Goal: Task Accomplishment & Management: Use online tool/utility

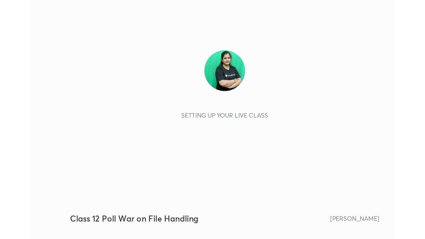
scroll to position [95, 176]
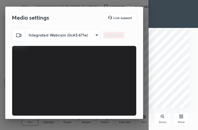
click at [180, 119] on div "More" at bounding box center [181, 118] width 17 height 13
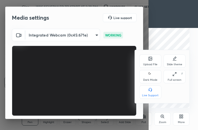
click at [178, 76] on div "Full screen F" at bounding box center [175, 76] width 22 height 13
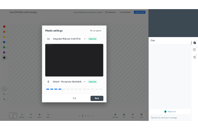
scroll to position [2, 2]
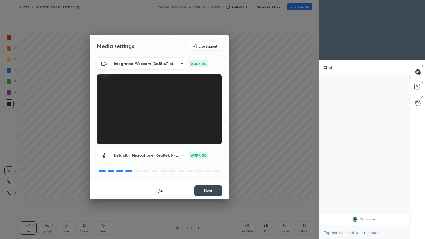
click at [198, 130] on button "Next" at bounding box center [208, 190] width 28 height 11
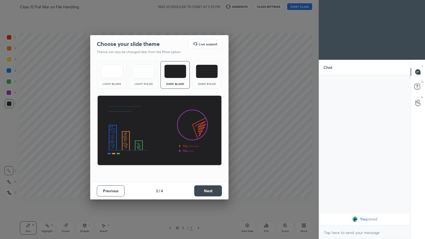
click at [198, 130] on button "Next" at bounding box center [208, 190] width 28 height 11
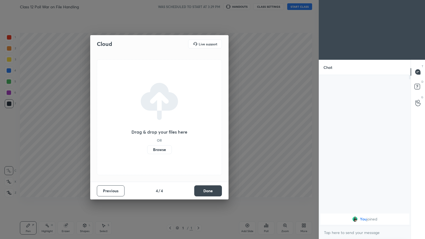
click at [198, 130] on button "Done" at bounding box center [208, 190] width 28 height 11
click at [198, 130] on div "Cloud Live support Drag & drop your files here OR Browse Previous 4 / 4 Done" at bounding box center [159, 119] width 318 height 239
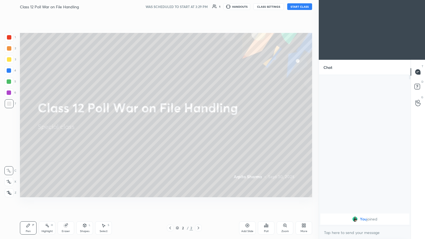
click at [198, 3] on button "START CLASS" at bounding box center [299, 6] width 25 height 7
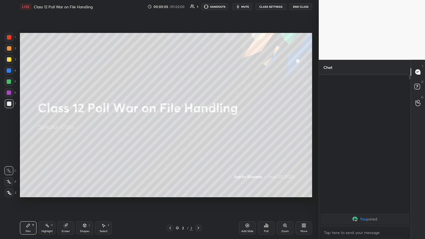
click at [198, 6] on span "mute" at bounding box center [245, 7] width 8 height 4
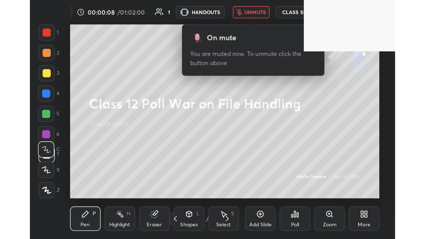
scroll to position [95, 176]
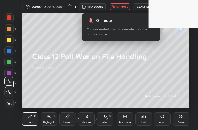
click at [183, 119] on div "More" at bounding box center [181, 118] width 17 height 13
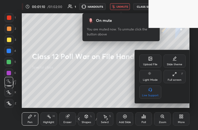
click at [185, 119] on div at bounding box center [99, 65] width 198 height 130
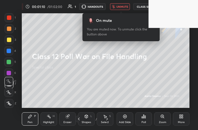
click at [185, 119] on div "More" at bounding box center [181, 118] width 17 height 13
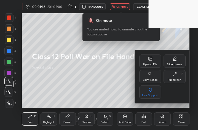
click at [146, 63] on div "Upload File" at bounding box center [150, 64] width 14 height 3
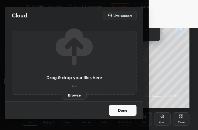
click at [78, 95] on label "Browse" at bounding box center [74, 95] width 25 height 9
click at [62, 95] on input "Browse" at bounding box center [62, 95] width 0 height 9
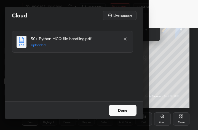
click at [124, 109] on button "Done" at bounding box center [123, 110] width 28 height 11
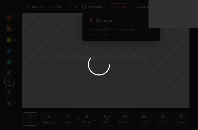
click at [124, 109] on button "Done" at bounding box center [123, 110] width 28 height 11
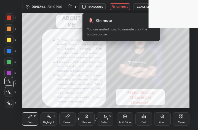
click at [182, 119] on div "More" at bounding box center [181, 118] width 17 height 13
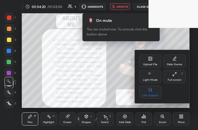
click at [179, 79] on div "Full screen" at bounding box center [175, 80] width 14 height 3
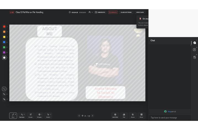
scroll to position [27441, 27348]
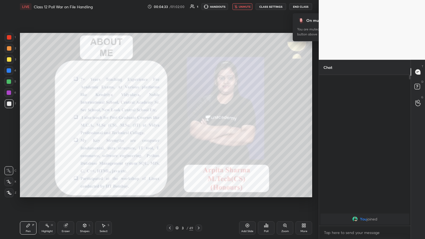
click at [198, 4] on button "unmute" at bounding box center [242, 6] width 20 height 7
click at [198, 4] on button "mute" at bounding box center [242, 6] width 20 height 7
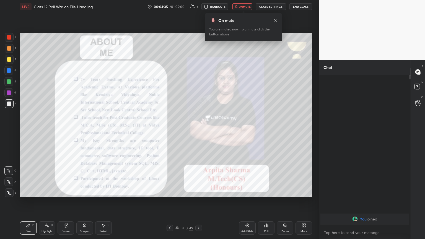
click at [198, 7] on span "unmute" at bounding box center [245, 7] width 12 height 4
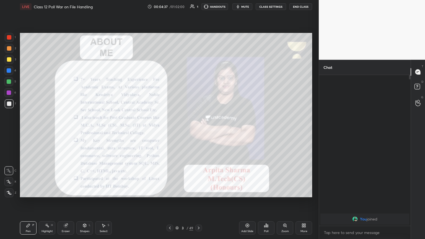
click at [8, 38] on div at bounding box center [9, 37] width 4 height 4
click at [7, 130] on icon at bounding box center [9, 193] width 5 height 4
click at [198, 130] on icon at bounding box center [198, 228] width 4 height 4
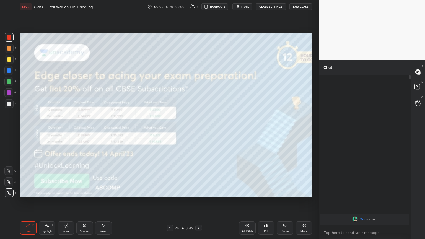
click at [198, 130] on icon at bounding box center [198, 228] width 4 height 4
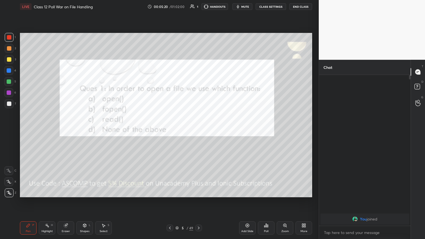
click at [198, 7] on span "mute" at bounding box center [245, 7] width 8 height 4
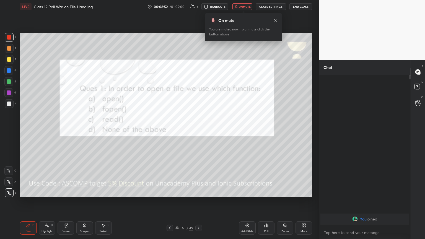
click at [198, 130] on div "More" at bounding box center [303, 227] width 17 height 13
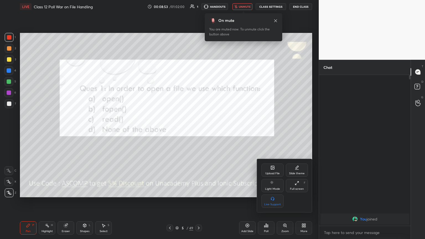
click at [198, 130] on div "Full screen" at bounding box center [297, 188] width 14 height 3
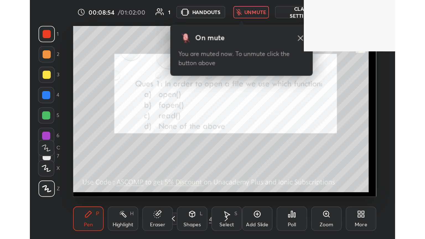
scroll to position [95, 176]
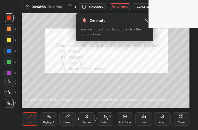
click at [122, 6] on span "unmute" at bounding box center [123, 7] width 12 height 4
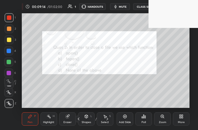
click at [123, 7] on span "mute" at bounding box center [123, 7] width 8 height 4
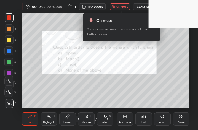
click at [181, 118] on icon at bounding box center [180, 117] width 1 height 1
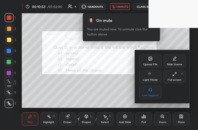
click at [174, 77] on div "Full screen F" at bounding box center [175, 76] width 22 height 13
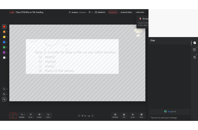
scroll to position [27441, 27348]
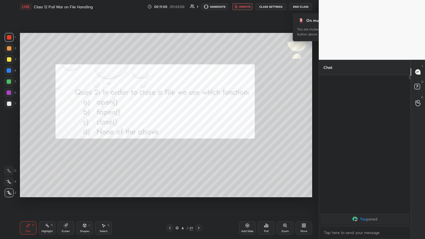
click at [198, 130] on icon at bounding box center [302, 226] width 1 height 1
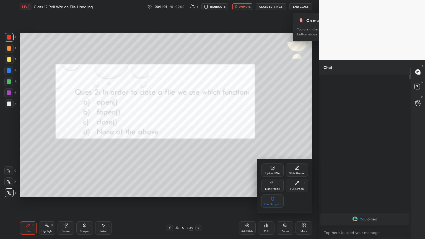
click at [198, 130] on div "Full screen F" at bounding box center [297, 185] width 22 height 13
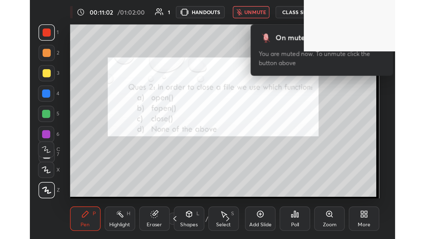
scroll to position [95, 176]
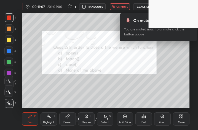
click at [125, 5] on span "unmute" at bounding box center [123, 7] width 12 height 4
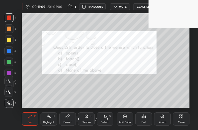
click at [35, 118] on div "Pen P" at bounding box center [30, 118] width 17 height 13
click at [108, 119] on icon at bounding box center [107, 119] width 4 height 4
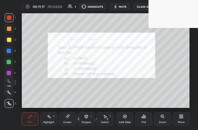
click at [123, 6] on span "mute" at bounding box center [123, 7] width 8 height 4
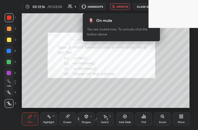
click at [122, 4] on button "unmute" at bounding box center [120, 6] width 20 height 7
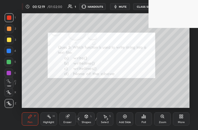
click at [109, 119] on icon at bounding box center [107, 119] width 4 height 4
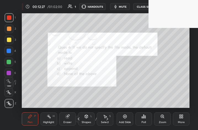
click at [123, 7] on span "mute" at bounding box center [123, 7] width 8 height 4
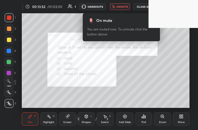
click at [126, 7] on span "unmute" at bounding box center [123, 7] width 12 height 4
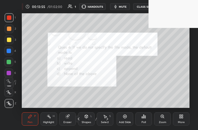
click at [107, 118] on icon at bounding box center [108, 118] width 2 height 3
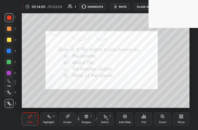
click at [124, 5] on span "mute" at bounding box center [123, 7] width 8 height 4
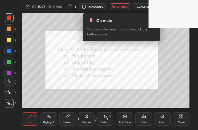
click at [124, 7] on span "unmute" at bounding box center [123, 7] width 12 height 4
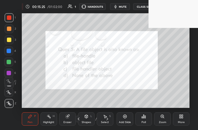
click at [110, 121] on div "Select S" at bounding box center [105, 118] width 17 height 13
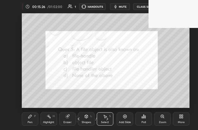
click at [109, 119] on icon at bounding box center [107, 119] width 4 height 4
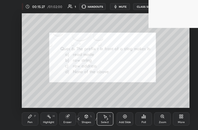
click at [123, 7] on span "mute" at bounding box center [123, 7] width 8 height 4
click at [153, 53] on div "0 ° Undo Copy Duplicate Duplicate to new slide Delete" at bounding box center [106, 60] width 168 height 95
click at [30, 123] on div "Pen" at bounding box center [30, 122] width 5 height 3
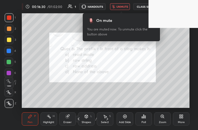
click at [121, 4] on button "unmute" at bounding box center [120, 6] width 20 height 7
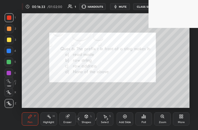
click at [109, 120] on icon at bounding box center [107, 119] width 4 height 4
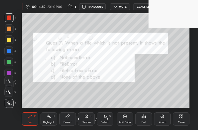
click at [129, 7] on button "mute" at bounding box center [120, 6] width 20 height 7
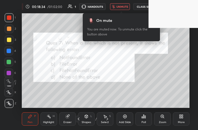
click at [187, 121] on div "More" at bounding box center [181, 118] width 17 height 13
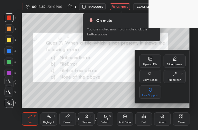
click at [174, 75] on icon at bounding box center [173, 74] width 1 height 1
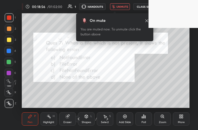
click at [148, 20] on icon at bounding box center [147, 21] width 4 height 4
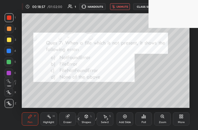
click at [125, 6] on span "unmute" at bounding box center [123, 7] width 12 height 4
click at [108, 119] on icon at bounding box center [107, 119] width 4 height 4
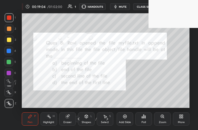
click at [123, 6] on span "mute" at bounding box center [123, 7] width 8 height 4
click at [119, 8] on span "unmute" at bounding box center [123, 7] width 12 height 4
click at [108, 119] on icon at bounding box center [108, 118] width 2 height 3
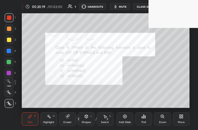
click at [118, 7] on icon "button" at bounding box center [116, 6] width 4 height 4
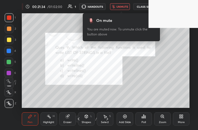
click at [119, 7] on span "unmute" at bounding box center [123, 7] width 12 height 4
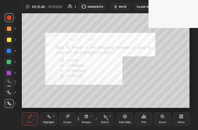
click at [108, 119] on icon at bounding box center [108, 118] width 2 height 3
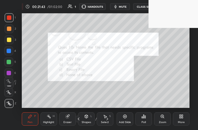
click at [122, 6] on span "mute" at bounding box center [123, 7] width 8 height 4
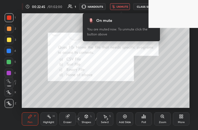
click at [123, 5] on span "unmute" at bounding box center [123, 7] width 12 height 4
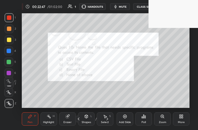
click at [107, 119] on icon at bounding box center [107, 119] width 4 height 4
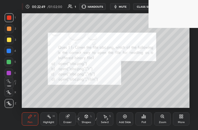
click at [121, 7] on span "mute" at bounding box center [123, 7] width 8 height 4
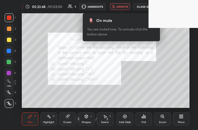
click at [125, 6] on span "unmute" at bounding box center [123, 7] width 12 height 4
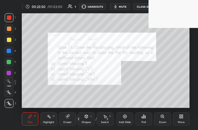
click at [107, 118] on icon at bounding box center [108, 118] width 2 height 3
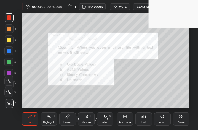
click at [187, 115] on div "More" at bounding box center [181, 118] width 17 height 13
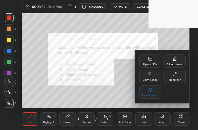
click at [180, 76] on div "Full screen F" at bounding box center [175, 76] width 22 height 13
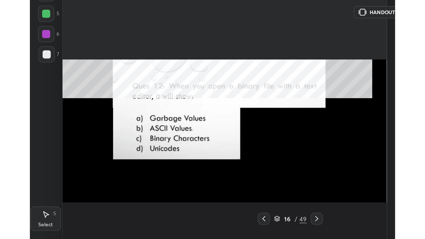
scroll to position [27441, 27242]
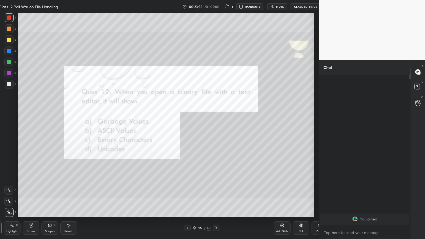
type textarea "x"
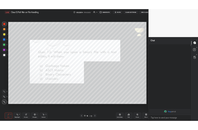
scroll to position [27441, 27348]
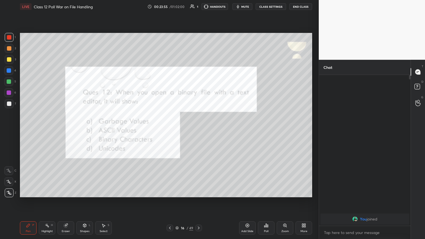
click at [198, 130] on icon at bounding box center [304, 224] width 1 height 1
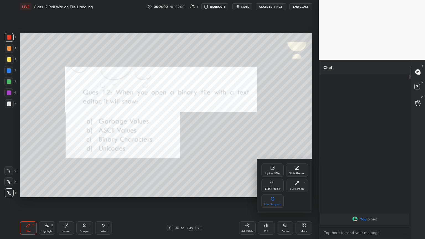
click at [198, 130] on div "Full screen F" at bounding box center [297, 185] width 22 height 13
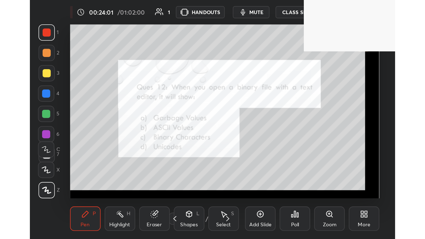
scroll to position [95, 176]
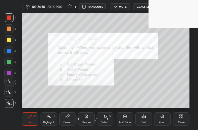
click at [122, 5] on span "mute" at bounding box center [123, 7] width 8 height 4
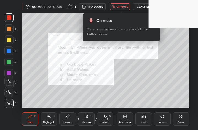
click at [118, 6] on span "unmute" at bounding box center [123, 7] width 12 height 4
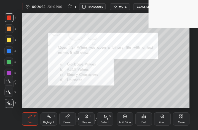
click at [108, 117] on icon at bounding box center [107, 119] width 4 height 4
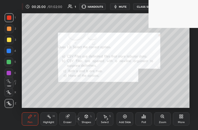
click at [123, 6] on span "mute" at bounding box center [123, 7] width 8 height 4
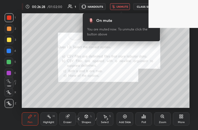
click at [119, 6] on span "unmute" at bounding box center [123, 7] width 12 height 4
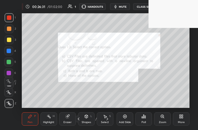
click at [109, 118] on icon at bounding box center [107, 119] width 4 height 4
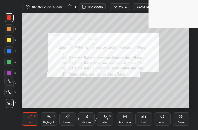
click at [124, 6] on span "mute" at bounding box center [123, 7] width 8 height 4
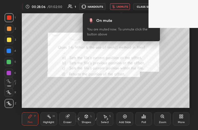
click at [120, 7] on span "unmute" at bounding box center [123, 7] width 12 height 4
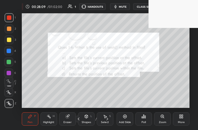
click at [125, 7] on span "mute" at bounding box center [123, 7] width 8 height 4
click at [108, 120] on icon at bounding box center [107, 119] width 4 height 4
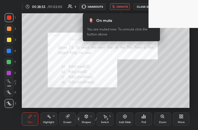
click at [118, 7] on span "unmute" at bounding box center [123, 7] width 12 height 4
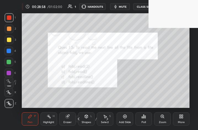
click at [109, 118] on icon at bounding box center [107, 119] width 4 height 4
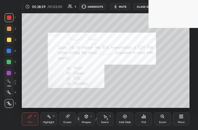
click at [121, 6] on span "mute" at bounding box center [123, 7] width 8 height 4
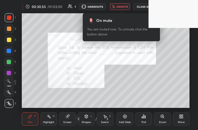
click at [148, 121] on div "Poll" at bounding box center [144, 118] width 17 height 13
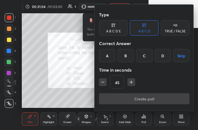
click at [164, 55] on div "D" at bounding box center [163, 55] width 16 height 13
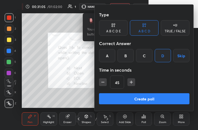
click at [133, 81] on icon "button" at bounding box center [132, 82] width 6 height 6
type input "60"
click at [135, 100] on button "Create poll" at bounding box center [144, 98] width 91 height 11
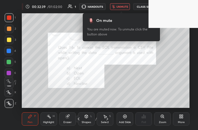
click at [118, 5] on span "unmute" at bounding box center [123, 7] width 12 height 4
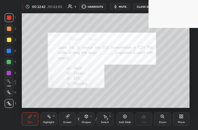
click at [111, 120] on div "Select S" at bounding box center [105, 118] width 17 height 13
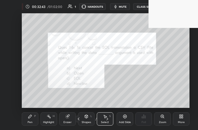
click at [181, 116] on icon at bounding box center [181, 116] width 4 height 4
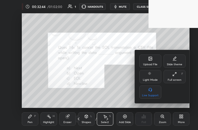
click at [175, 77] on div "Full screen F" at bounding box center [175, 76] width 22 height 13
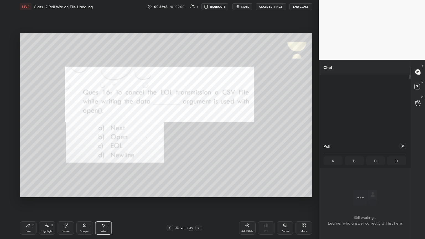
scroll to position [27441, 27348]
click at [198, 130] on icon at bounding box center [402, 146] width 4 height 4
click at [197, 130] on icon at bounding box center [198, 228] width 4 height 4
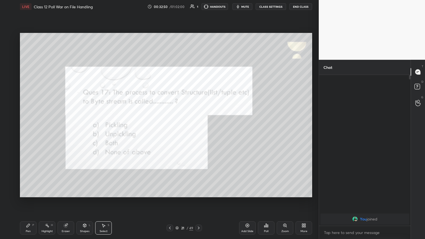
click at [198, 6] on span "mute" at bounding box center [245, 7] width 8 height 4
click at [198, 130] on icon at bounding box center [303, 225] width 4 height 4
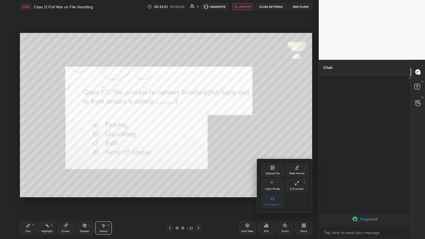
click at [198, 130] on div "Full screen F" at bounding box center [297, 185] width 22 height 13
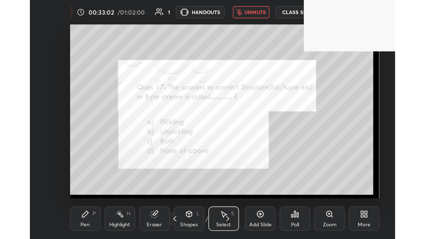
scroll to position [95, 176]
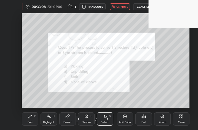
click at [144, 120] on div "Poll" at bounding box center [144, 118] width 17 height 13
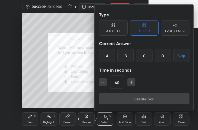
click at [110, 56] on div "A" at bounding box center [107, 55] width 16 height 13
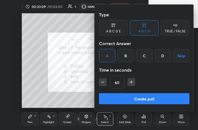
click at [127, 97] on button "Create poll" at bounding box center [144, 98] width 91 height 11
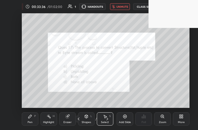
click at [181, 124] on div "More" at bounding box center [181, 122] width 7 height 3
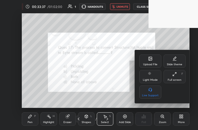
click at [181, 79] on div "Full screen" at bounding box center [175, 80] width 14 height 3
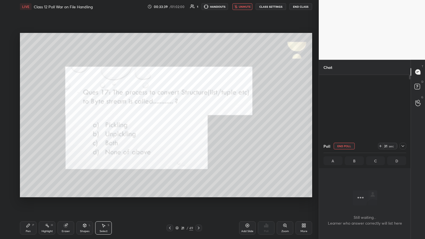
scroll to position [203, 296]
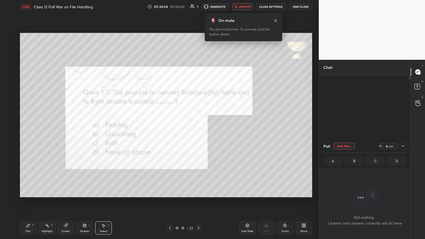
click at [198, 8] on button "unmute" at bounding box center [242, 6] width 20 height 7
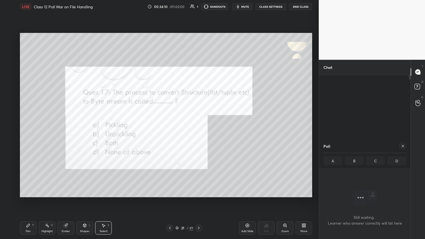
click at [198, 130] on icon at bounding box center [402, 146] width 3 height 3
click at [36, 130] on div "Pen P Highlight H Eraser Shapes L Select S" at bounding box center [74, 227] width 109 height 13
click at [28, 130] on div "Pen P" at bounding box center [28, 227] width 17 height 13
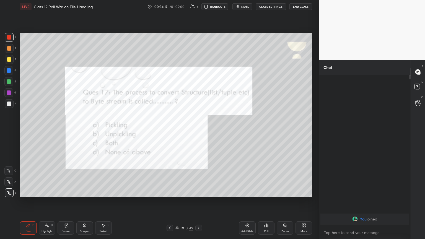
click at [198, 130] on div at bounding box center [198, 227] width 7 height 7
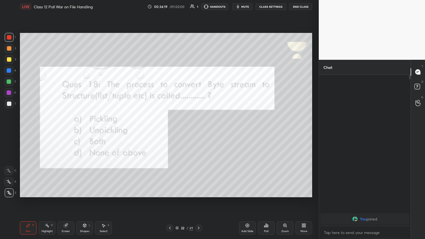
click at [198, 7] on span "mute" at bounding box center [245, 7] width 8 height 4
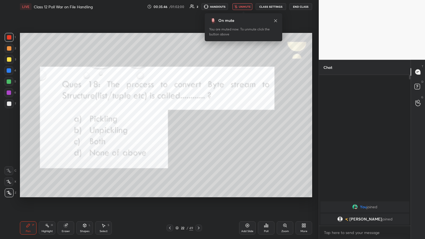
click at [198, 130] on div "Poll" at bounding box center [266, 227] width 17 height 13
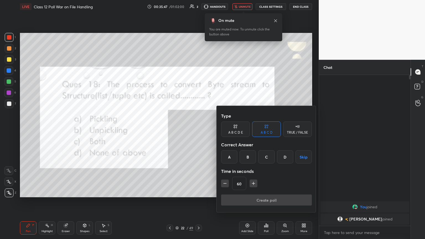
click at [198, 130] on div "B" at bounding box center [247, 156] width 16 height 13
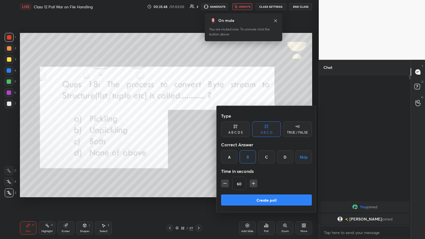
click at [198, 130] on button "Create poll" at bounding box center [266, 199] width 91 height 11
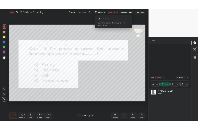
scroll to position [65, 81]
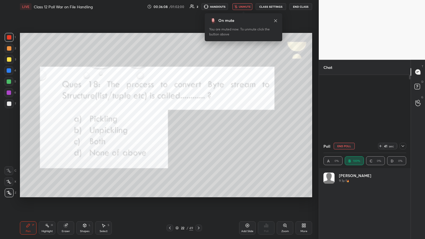
click at [198, 130] on div "More" at bounding box center [303, 227] width 17 height 13
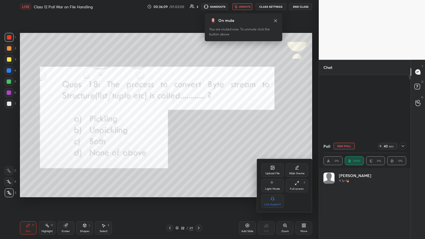
click at [198, 130] on div "Full screen F" at bounding box center [297, 185] width 22 height 13
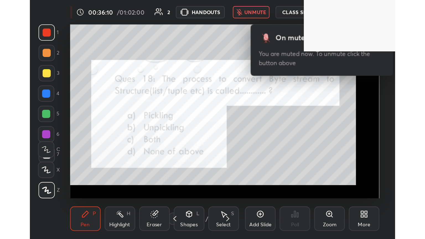
scroll to position [95, 176]
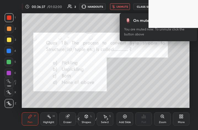
click at [108, 119] on icon at bounding box center [108, 118] width 2 height 3
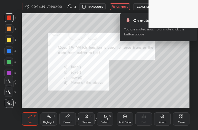
click at [123, 6] on span "unmute" at bounding box center [123, 7] width 12 height 4
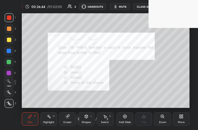
click at [124, 7] on span "mute" at bounding box center [123, 7] width 8 height 4
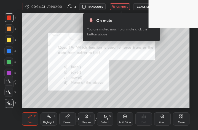
click at [181, 120] on div "More" at bounding box center [181, 118] width 17 height 13
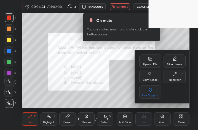
click at [177, 80] on div "Full screen" at bounding box center [175, 80] width 14 height 3
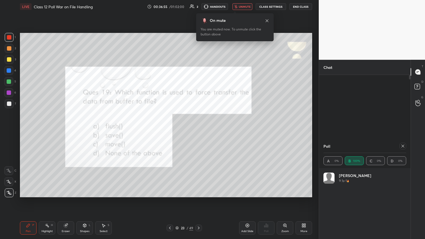
scroll to position [27441, 27348]
click at [198, 130] on icon at bounding box center [402, 146] width 3 height 3
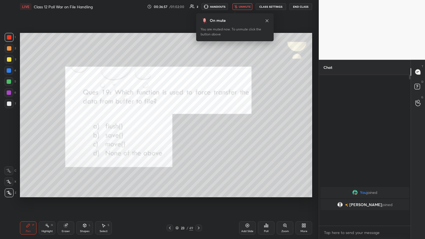
scroll to position [2, 2]
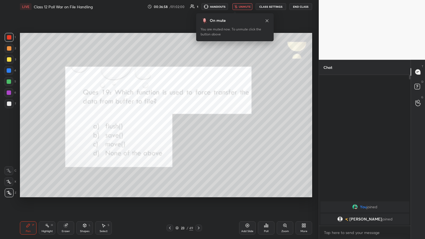
click at [198, 130] on icon at bounding box center [266, 225] width 4 height 4
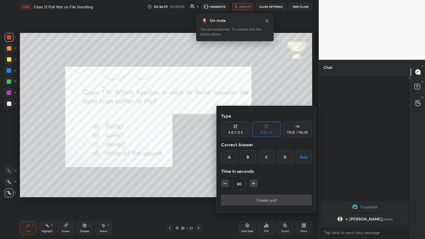
click at [198, 130] on div "A" at bounding box center [229, 156] width 16 height 13
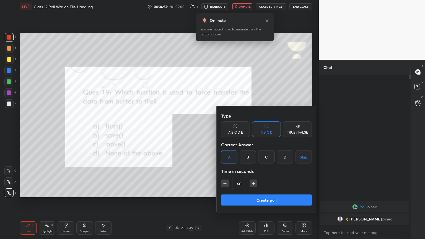
click at [198, 130] on button "Create poll" at bounding box center [266, 199] width 91 height 11
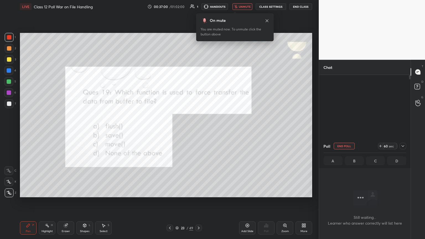
scroll to position [2, 2]
click at [198, 9] on button "unmute" at bounding box center [242, 6] width 20 height 7
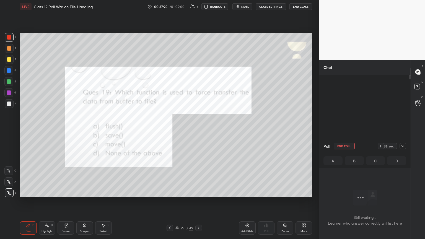
click at [198, 130] on button "End Poll" at bounding box center [343, 146] width 21 height 7
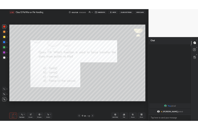
scroll to position [103, 90]
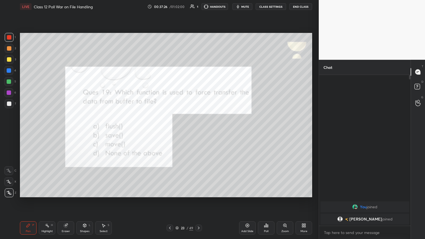
click at [198, 5] on span "mute" at bounding box center [245, 7] width 8 height 4
click at [198, 8] on span "unmute" at bounding box center [245, 7] width 12 height 4
click at [198, 130] on icon at bounding box center [198, 228] width 4 height 4
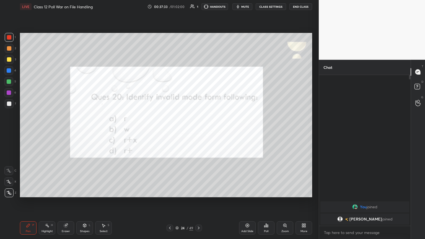
click at [198, 130] on icon at bounding box center [302, 224] width 1 height 1
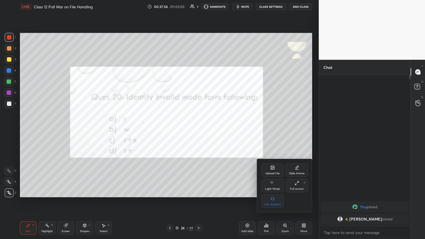
click at [198, 130] on icon at bounding box center [296, 183] width 4 height 4
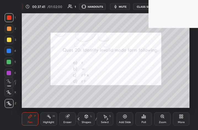
click at [145, 119] on div "Poll" at bounding box center [144, 118] width 17 height 13
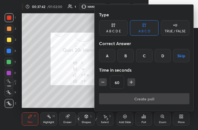
click at [146, 52] on div "C" at bounding box center [144, 55] width 16 height 13
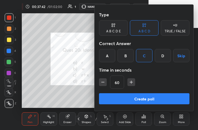
click at [138, 97] on button "Create poll" at bounding box center [144, 98] width 91 height 11
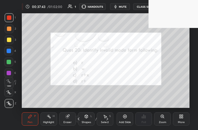
click at [124, 5] on span "mute" at bounding box center [123, 7] width 8 height 4
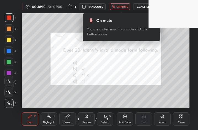
click at [124, 7] on span "unmute" at bounding box center [123, 7] width 12 height 4
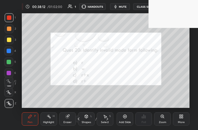
click at [108, 119] on icon at bounding box center [108, 118] width 2 height 3
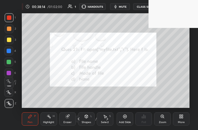
click at [124, 6] on span "mute" at bounding box center [123, 7] width 8 height 4
click at [185, 119] on div "More" at bounding box center [181, 118] width 17 height 13
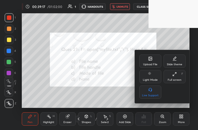
click at [180, 78] on div "Full screen F" at bounding box center [175, 76] width 22 height 13
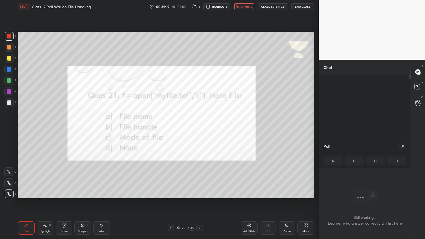
scroll to position [27441, 27348]
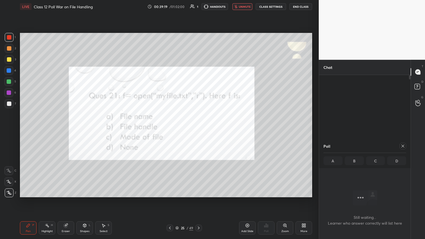
click at [198, 130] on div at bounding box center [402, 146] width 7 height 7
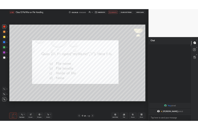
scroll to position [103, 90]
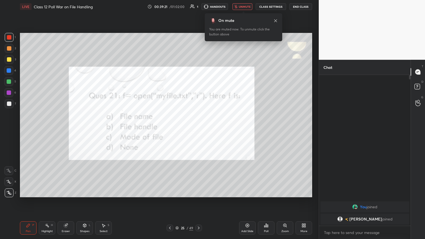
click at [198, 8] on span "unmute" at bounding box center [245, 7] width 12 height 4
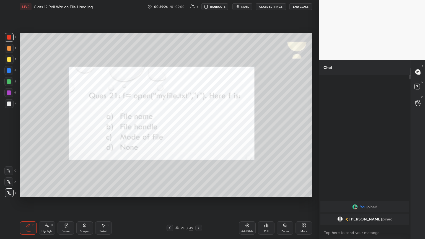
click at [198, 130] on icon at bounding box center [198, 228] width 4 height 4
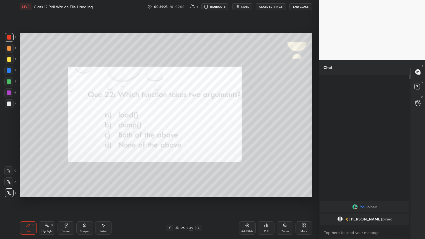
click at [198, 8] on span "mute" at bounding box center [245, 7] width 8 height 4
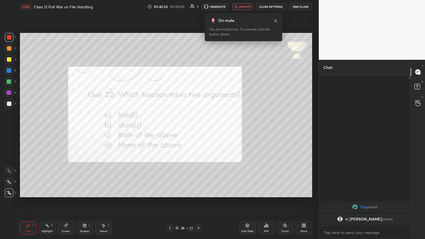
click at [198, 8] on button "unmute" at bounding box center [242, 6] width 20 height 7
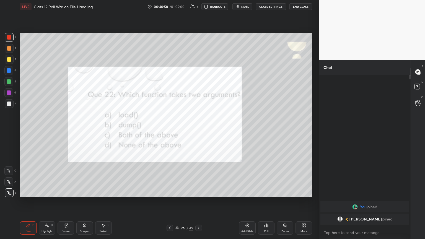
click at [198, 130] on div "More" at bounding box center [303, 227] width 17 height 13
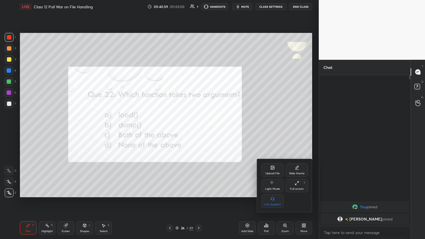
click at [198, 130] on icon at bounding box center [296, 183] width 4 height 4
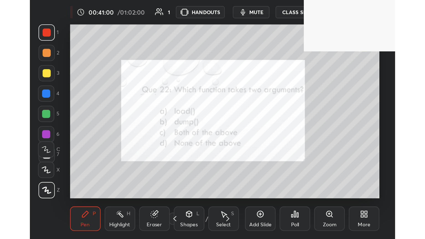
scroll to position [27549, 27468]
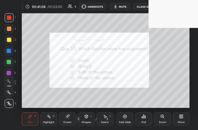
click at [108, 119] on icon at bounding box center [107, 119] width 4 height 4
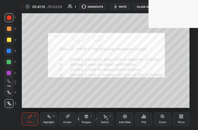
click at [121, 7] on span "mute" at bounding box center [123, 7] width 8 height 4
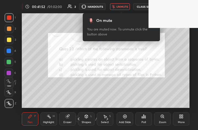
click at [182, 117] on icon at bounding box center [181, 116] width 4 height 4
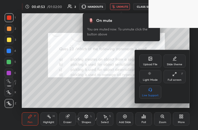
click at [178, 79] on div "Full screen" at bounding box center [175, 80] width 14 height 3
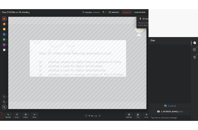
scroll to position [27441, 27348]
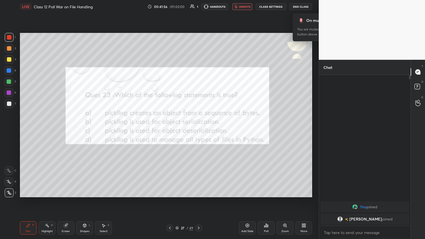
click at [198, 130] on div "More" at bounding box center [303, 227] width 17 height 13
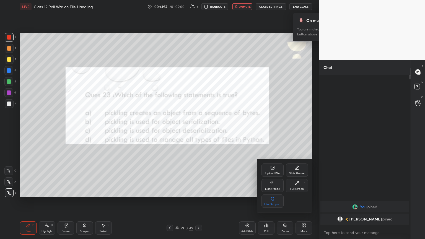
click at [198, 130] on icon at bounding box center [295, 183] width 1 height 1
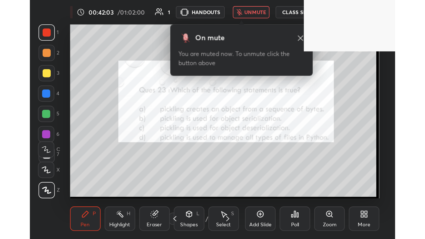
scroll to position [95, 176]
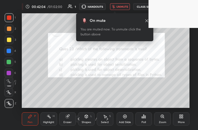
click at [123, 6] on span "unmute" at bounding box center [123, 7] width 12 height 4
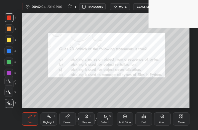
click at [109, 120] on icon at bounding box center [107, 119] width 4 height 4
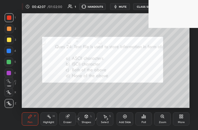
click at [120, 7] on button "mute" at bounding box center [120, 6] width 20 height 7
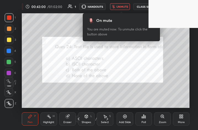
click at [123, 9] on button "unmute" at bounding box center [120, 6] width 20 height 7
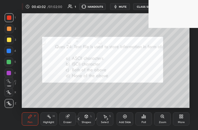
click at [109, 119] on icon at bounding box center [107, 119] width 4 height 4
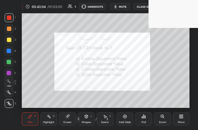
click at [123, 6] on span "mute" at bounding box center [123, 7] width 8 height 4
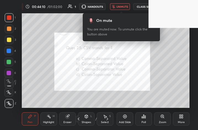
click at [122, 8] on span "unmute" at bounding box center [123, 7] width 12 height 4
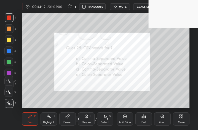
click at [108, 120] on icon at bounding box center [107, 119] width 4 height 4
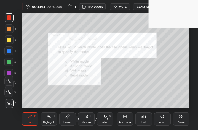
click at [120, 3] on button "mute" at bounding box center [120, 6] width 20 height 7
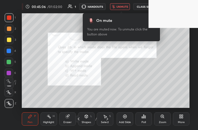
click at [121, 8] on button "unmute" at bounding box center [120, 6] width 20 height 7
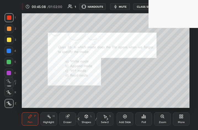
click at [109, 119] on icon at bounding box center [107, 119] width 4 height 4
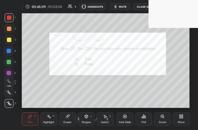
click at [125, 6] on span "mute" at bounding box center [123, 7] width 8 height 4
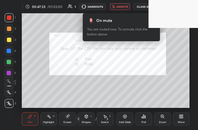
click at [122, 7] on span "unmute" at bounding box center [123, 7] width 12 height 4
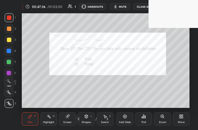
click at [108, 119] on icon at bounding box center [107, 119] width 4 height 4
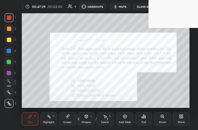
click at [121, 7] on span "mute" at bounding box center [123, 7] width 8 height 4
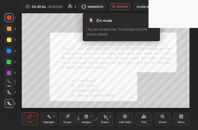
click at [120, 5] on span "unmute" at bounding box center [123, 7] width 12 height 4
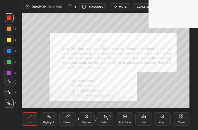
click at [108, 119] on icon at bounding box center [107, 119] width 4 height 4
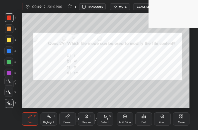
click at [123, 7] on span "mute" at bounding box center [123, 7] width 8 height 4
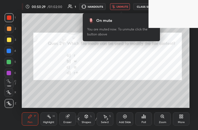
click at [124, 8] on span "unmute" at bounding box center [123, 7] width 12 height 4
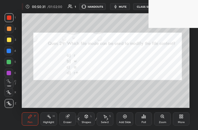
click at [108, 119] on icon at bounding box center [107, 119] width 4 height 4
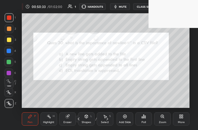
click at [125, 7] on span "mute" at bounding box center [123, 7] width 8 height 4
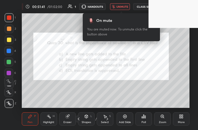
click at [123, 8] on span "unmute" at bounding box center [123, 7] width 12 height 4
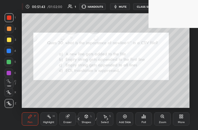
click at [110, 119] on div "Select S" at bounding box center [105, 118] width 17 height 13
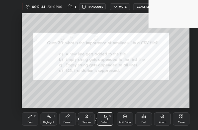
click at [108, 118] on icon at bounding box center [107, 119] width 4 height 4
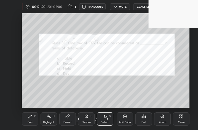
click at [126, 6] on span "mute" at bounding box center [123, 7] width 8 height 4
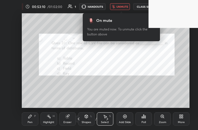
click at [120, 7] on span "unmute" at bounding box center [123, 7] width 12 height 4
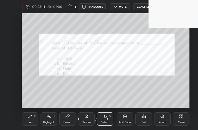
click at [56, 64] on div "0 ° Undo Copy Duplicate Duplicate to new slide Delete" at bounding box center [106, 60] width 168 height 95
click at [31, 120] on div "Pen P" at bounding box center [30, 118] width 17 height 13
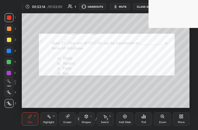
click at [108, 119] on icon at bounding box center [108, 118] width 2 height 3
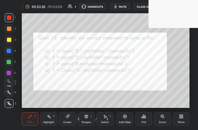
click at [122, 5] on span "mute" at bounding box center [123, 7] width 8 height 4
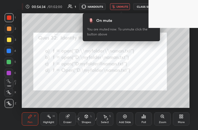
click at [118, 6] on span "unmute" at bounding box center [123, 7] width 12 height 4
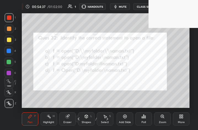
click at [71, 119] on div "Eraser" at bounding box center [67, 118] width 17 height 13
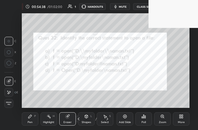
click at [9, 103] on span "Erase all" at bounding box center [9, 103] width 8 height 4
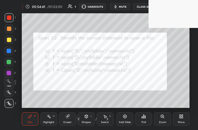
click at [109, 120] on icon at bounding box center [107, 119] width 4 height 4
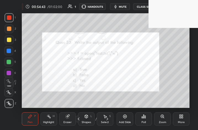
click at [123, 7] on span "mute" at bounding box center [123, 7] width 8 height 4
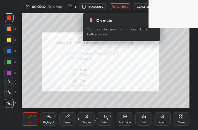
click at [121, 7] on span "unmute" at bounding box center [123, 7] width 12 height 4
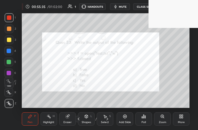
click at [110, 122] on div "Select S" at bounding box center [105, 118] width 17 height 13
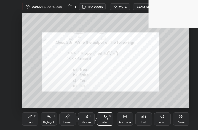
click at [109, 122] on div "Select S" at bounding box center [105, 118] width 17 height 13
click at [108, 120] on icon at bounding box center [107, 119] width 4 height 4
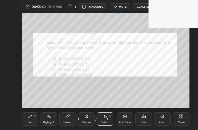
click at [118, 12] on div "LIVE Class 12 Poll War on File Handling 00:55:40 / 01:02:00 1 HANDOUTS mute CLA…" at bounding box center [106, 6] width 168 height 13
click at [124, 8] on span "mute" at bounding box center [123, 7] width 8 height 4
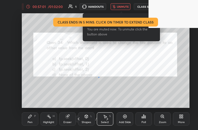
click at [103, 74] on div "0 ° Undo Copy Duplicate Duplicate to new slide Delete" at bounding box center [106, 60] width 168 height 95
click at [121, 11] on div "On mute You are muted now. To unmute click the button above" at bounding box center [121, 25] width 77 height 31
click at [121, 8] on button "unmute" at bounding box center [121, 6] width 20 height 7
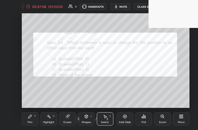
click at [33, 120] on div "Pen P" at bounding box center [30, 118] width 17 height 13
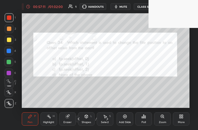
click at [109, 122] on div "Select S" at bounding box center [105, 118] width 17 height 13
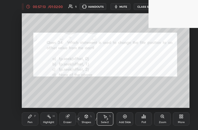
click at [182, 119] on div "More" at bounding box center [181, 118] width 17 height 13
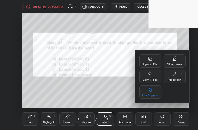
click at [176, 77] on div "Full screen F" at bounding box center [175, 76] width 22 height 13
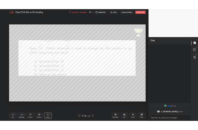
scroll to position [27441, 27348]
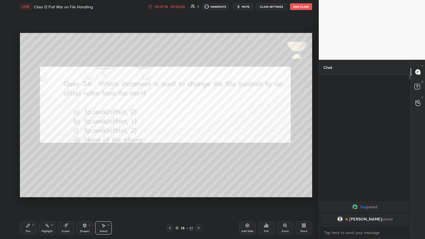
click at [198, 130] on div at bounding box center [198, 227] width 7 height 7
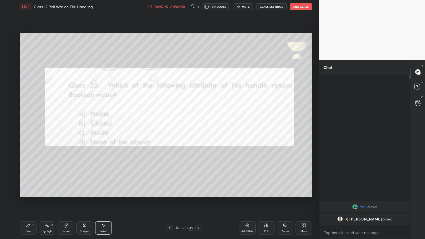
click at [30, 130] on div "Pen" at bounding box center [28, 231] width 5 height 3
click at [198, 130] on div "More" at bounding box center [303, 231] width 7 height 3
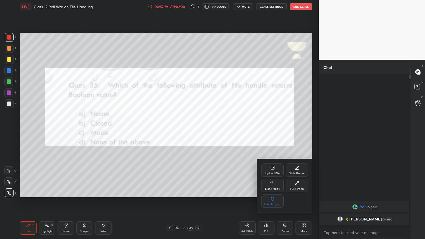
click at [198, 130] on div "Full screen F" at bounding box center [297, 185] width 22 height 13
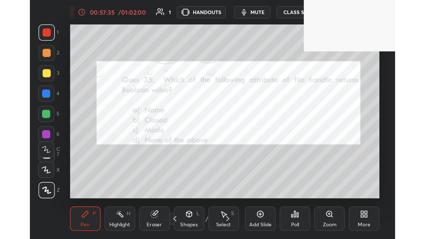
scroll to position [95, 176]
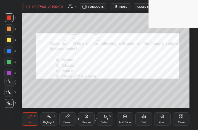
click at [126, 8] on span "mute" at bounding box center [124, 7] width 8 height 4
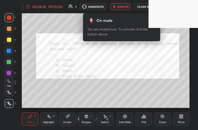
click at [117, 6] on button "unmute" at bounding box center [121, 6] width 20 height 7
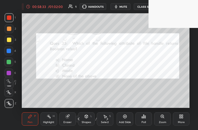
click at [108, 121] on div "Select" at bounding box center [105, 122] width 8 height 3
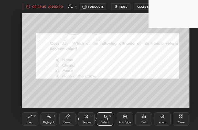
click at [108, 119] on icon at bounding box center [108, 118] width 2 height 3
click at [123, 6] on span "mute" at bounding box center [124, 7] width 8 height 4
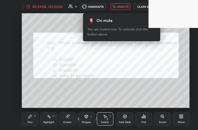
click at [189, 125] on div "More" at bounding box center [181, 118] width 17 height 13
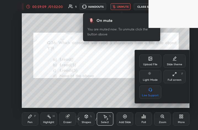
click at [173, 84] on div "Upload File Slide theme Light Mode Full screen F Live Support" at bounding box center [163, 76] width 46 height 44
click at [174, 78] on div "Full screen F" at bounding box center [175, 76] width 22 height 13
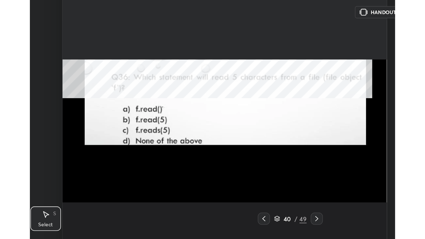
scroll to position [27441, 27242]
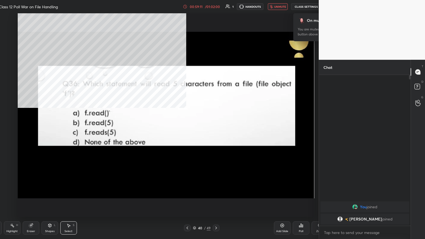
type textarea "x"
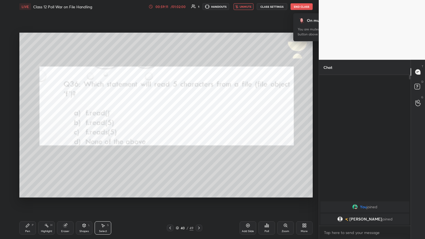
scroll to position [27441, 27348]
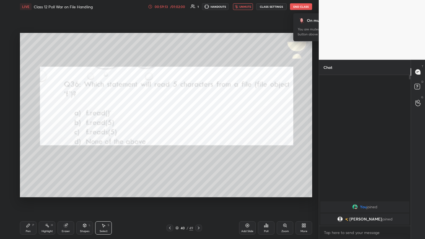
click at [198, 6] on div "00:59:13 / 01:02:00 1 HANDOUTS unmute CLASS SETTINGS End Class" at bounding box center [230, 6] width 164 height 7
click at [198, 6] on span "unmute" at bounding box center [245, 7] width 12 height 4
click at [29, 130] on div "Pen" at bounding box center [28, 231] width 5 height 3
